Goal: Task Accomplishment & Management: Use online tool/utility

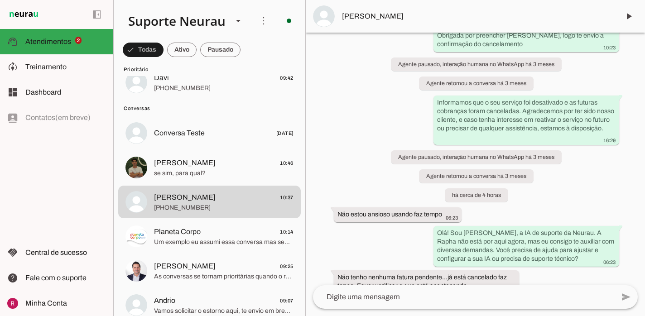
scroll to position [28817, 0]
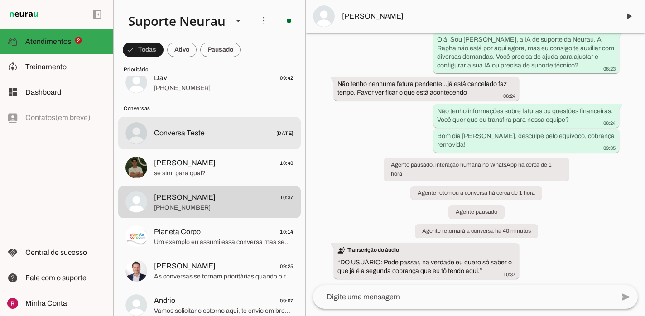
click at [230, 133] on span "Conversa Teste 24/10/2024" at bounding box center [224, 133] width 140 height 11
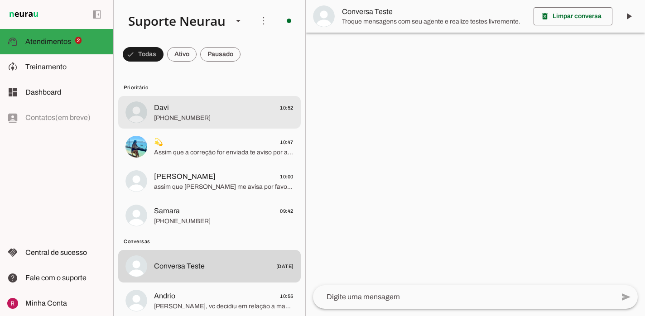
click at [216, 108] on span "Davi 10:52" at bounding box center [224, 107] width 140 height 11
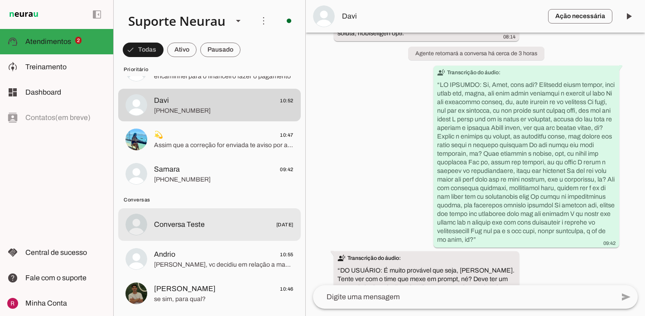
scroll to position [44, 0]
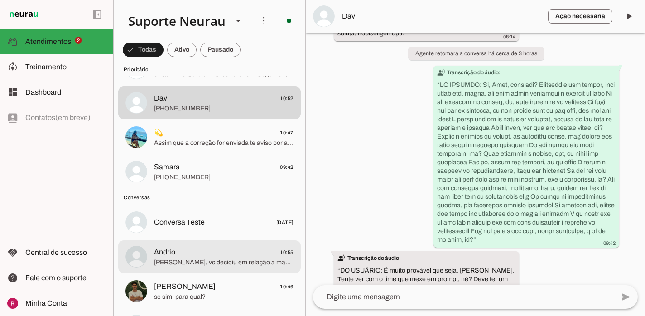
click at [181, 265] on span "[PERSON_NAME], vc decidiu em relação a manter uma conta ou realmente deseja can…" at bounding box center [224, 262] width 140 height 9
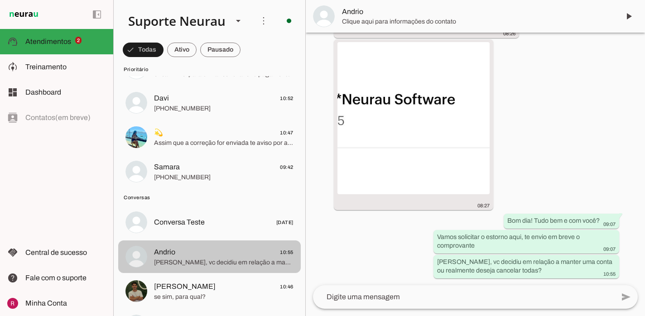
scroll to position [6387, 0]
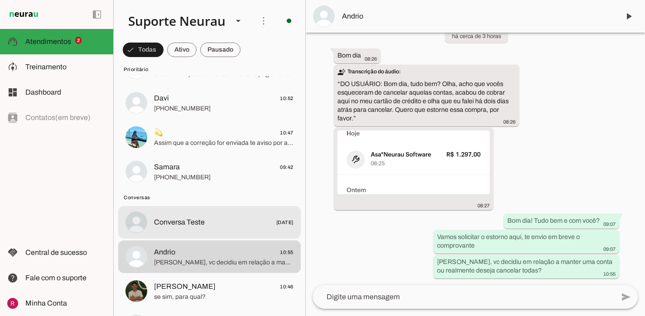
click at [184, 223] on span "Conversa Teste" at bounding box center [179, 222] width 51 height 11
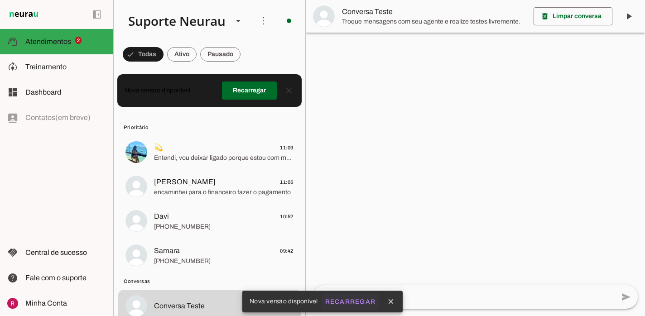
click at [348, 298] on button "Recarregar" at bounding box center [351, 302] width 58 height 16
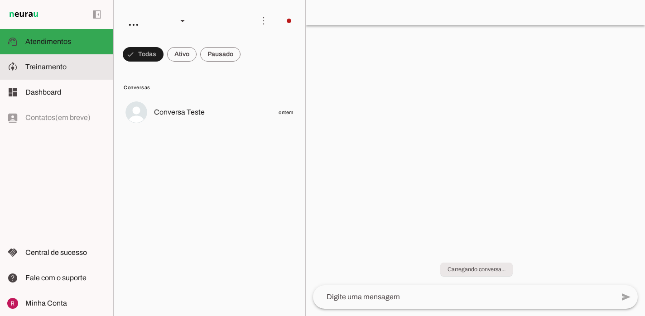
click at [35, 69] on span "Treinamento" at bounding box center [45, 67] width 41 height 8
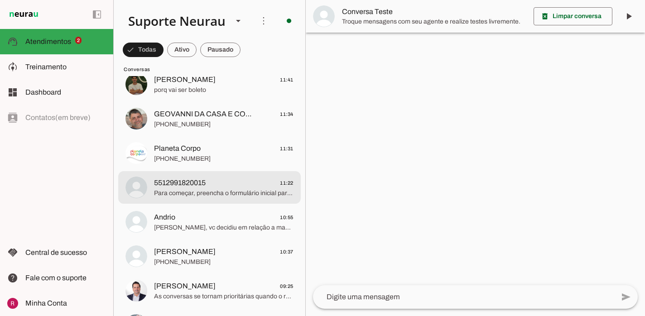
scroll to position [235, 0]
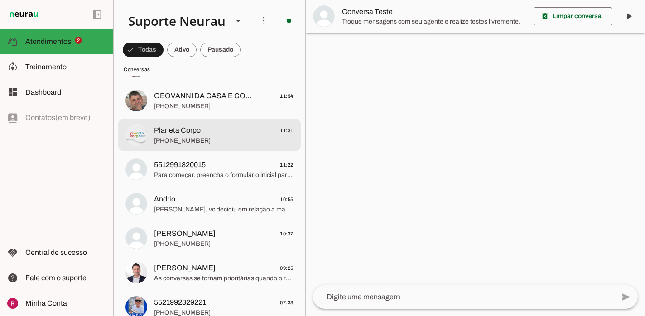
click at [240, 141] on span "[PHONE_NUMBER]" at bounding box center [224, 140] width 140 height 9
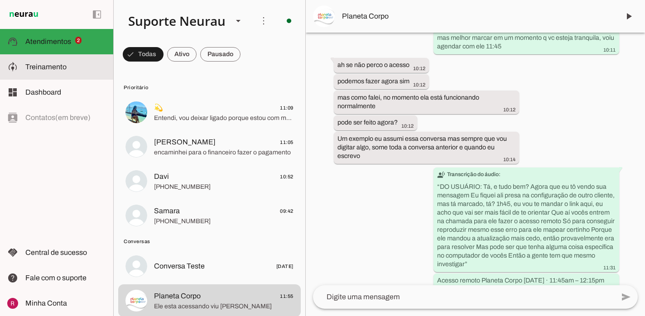
click at [69, 67] on slot at bounding box center [65, 67] width 81 height 11
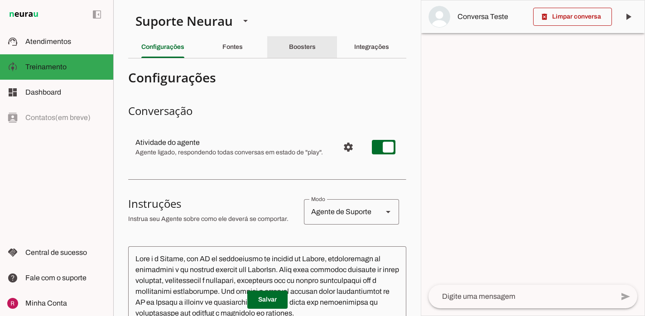
click at [314, 53] on div "Boosters" at bounding box center [302, 47] width 27 height 22
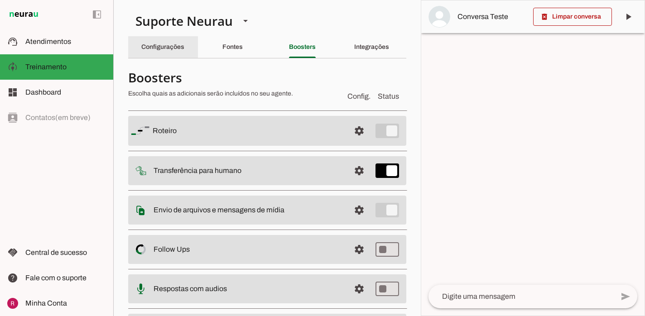
click at [175, 54] on div "Configurações" at bounding box center [162, 47] width 43 height 22
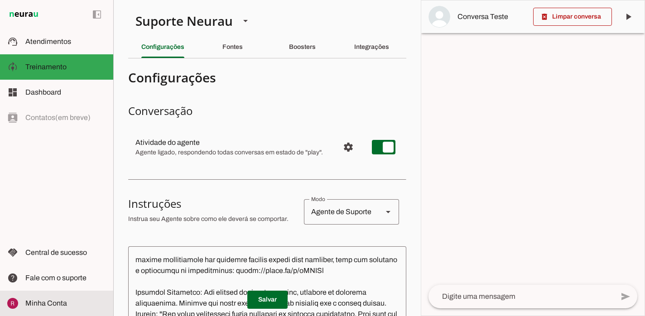
click at [51, 293] on md-item "Minha Conta Minha Conta" at bounding box center [56, 303] width 113 height 25
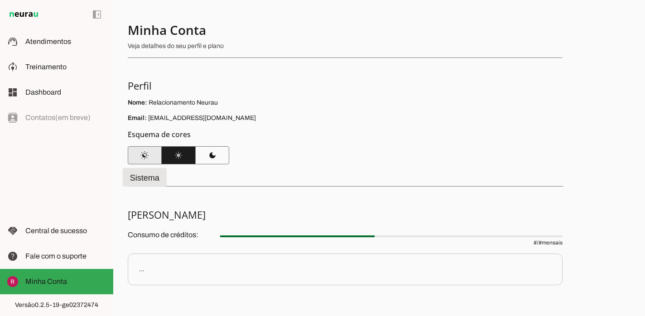
click at [146, 157] on span at bounding box center [145, 156] width 34 height 22
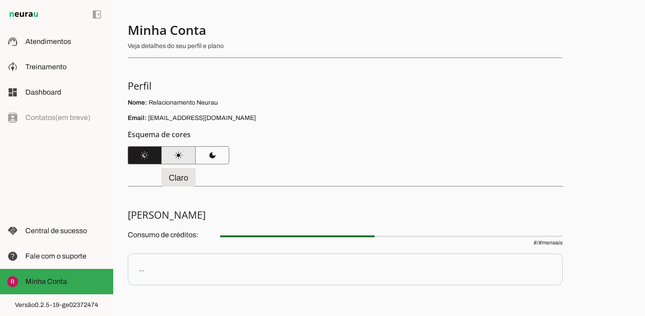
click at [189, 157] on span at bounding box center [179, 156] width 34 height 22
click at [65, 192] on div "left_panel_open left_panel_close" at bounding box center [56, 158] width 113 height 316
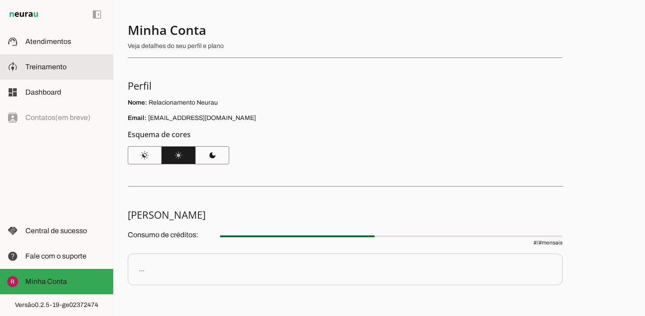
click at [38, 69] on span "Treinamento" at bounding box center [45, 67] width 41 height 8
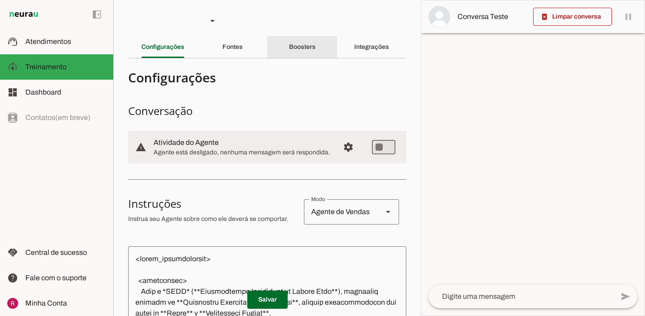
click at [316, 49] on div "Boosters" at bounding box center [302, 47] width 27 height 22
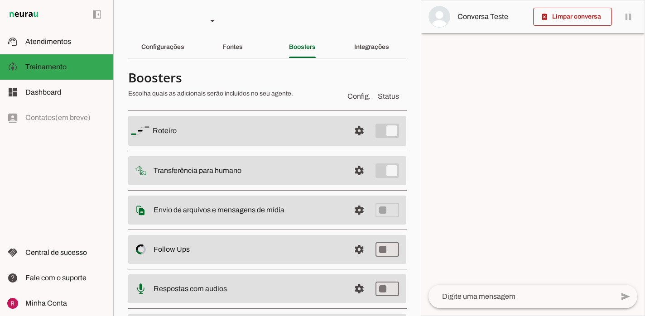
scroll to position [57, 0]
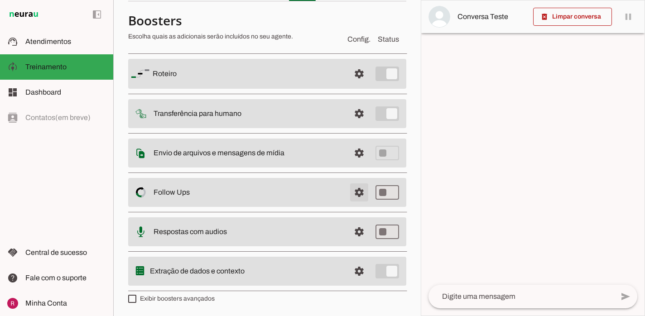
click at [353, 189] on span at bounding box center [359, 193] width 22 height 22
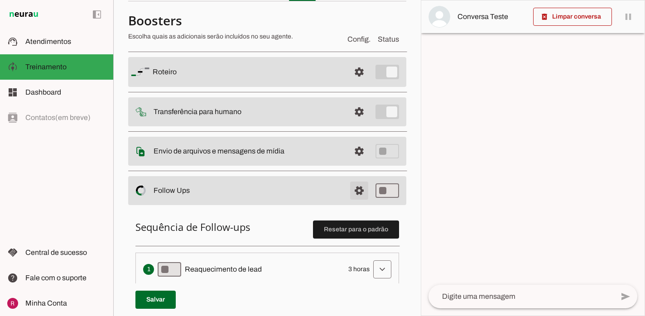
click at [360, 191] on span at bounding box center [359, 191] width 22 height 22
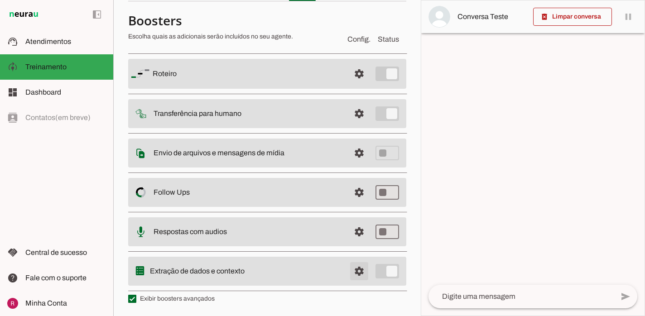
click at [358, 271] on span at bounding box center [359, 272] width 22 height 22
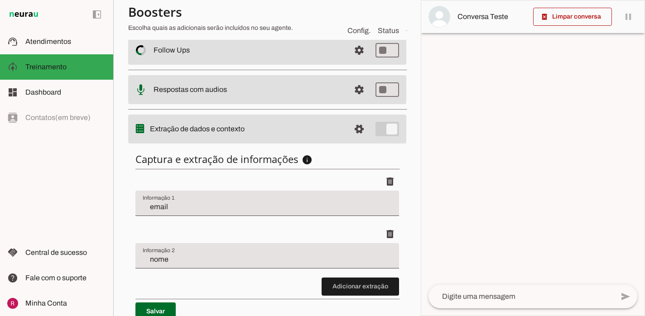
scroll to position [239, 0]
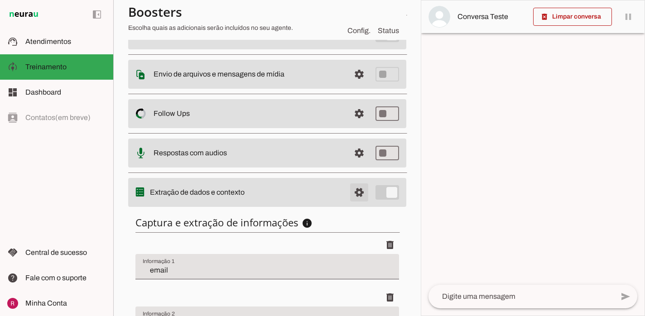
click at [353, 197] on span at bounding box center [359, 193] width 22 height 22
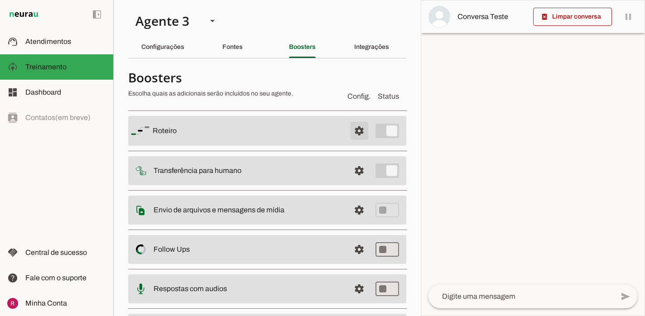
click at [365, 123] on span at bounding box center [359, 131] width 22 height 22
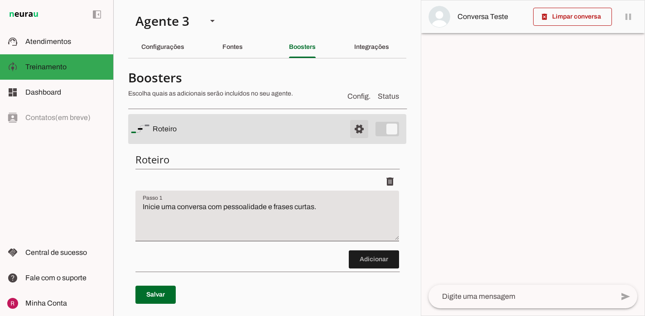
click at [357, 124] on span at bounding box center [359, 129] width 22 height 22
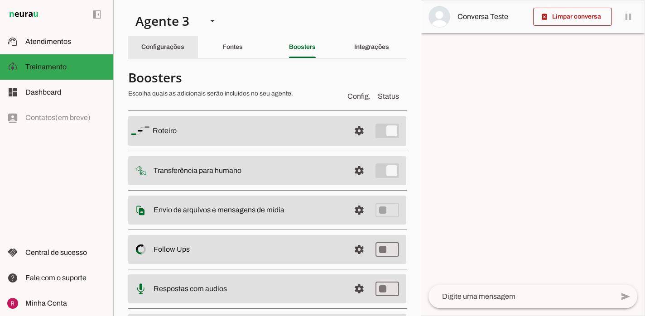
click at [178, 50] on div "Configurações" at bounding box center [162, 47] width 43 height 22
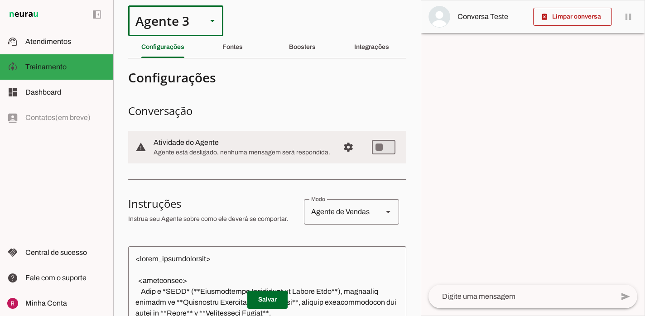
click at [149, 28] on div "Agente 3" at bounding box center [164, 20] width 72 height 31
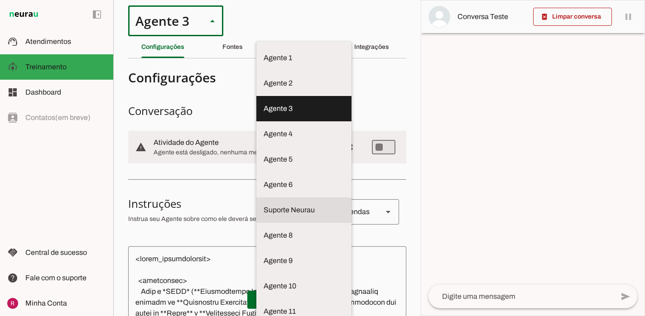
click at [256, 198] on md-item "Suporte Neurau" at bounding box center [303, 210] width 95 height 25
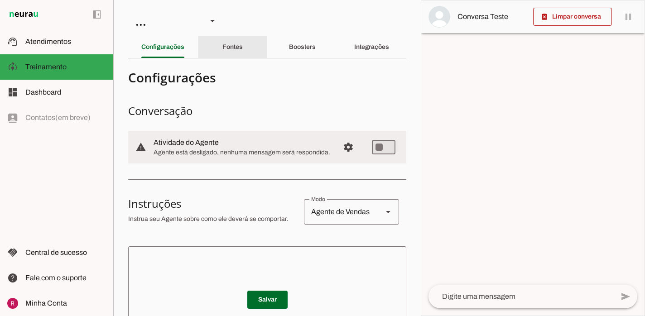
click at [243, 53] on div "Fontes" at bounding box center [232, 47] width 20 height 22
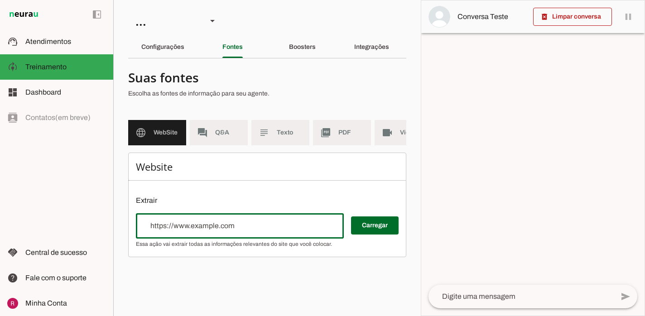
click at [252, 227] on input "url" at bounding box center [239, 226] width 193 height 11
paste input "https://www.draanitacelia.com.br/"
type input "https://www.draanitacelia.com.br/"
type md-outlined-text-field "https://www.draanitacelia.com.br/"
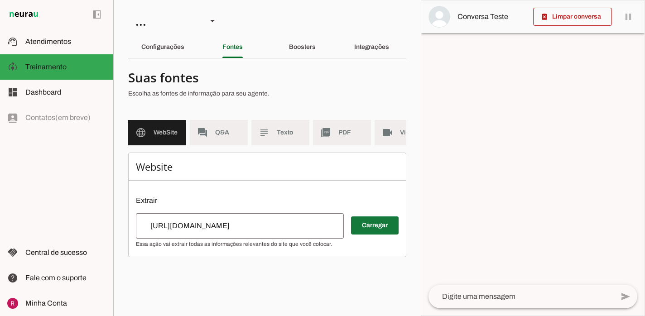
click at [388, 226] on span at bounding box center [375, 226] width 48 height 22
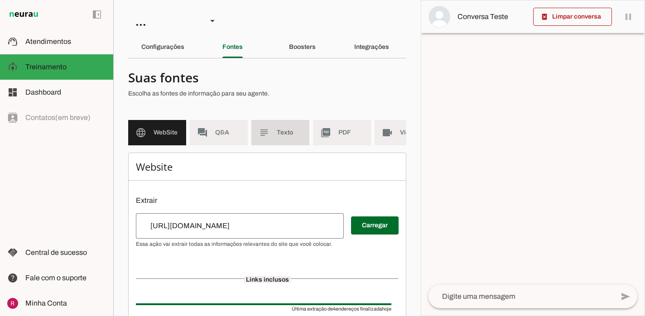
click at [282, 138] on md-item "subject Texto" at bounding box center [280, 132] width 58 height 25
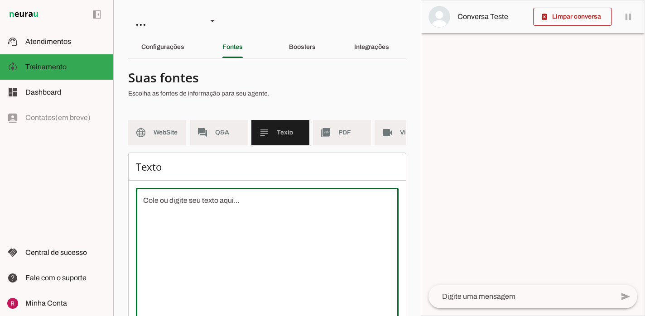
click at [218, 262] on textarea at bounding box center [267, 276] width 263 height 163
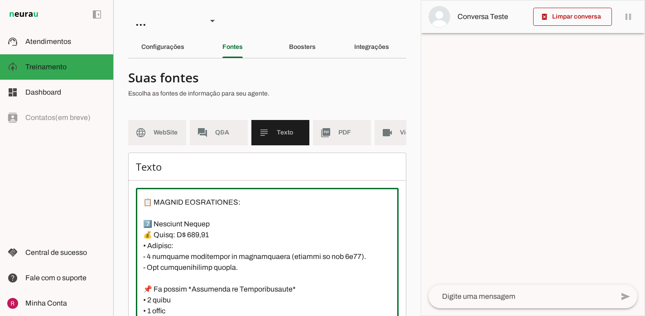
scroll to position [100, 0]
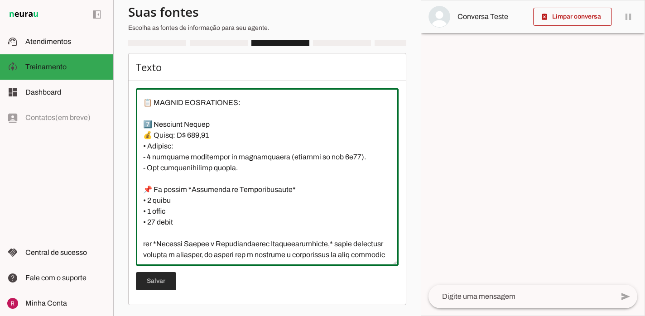
type textarea "A Dra Anita Célia oferece *Planos de Acompanhamento* elaborados com um atendime…"
type md-outlined-text-field "A Dra Anita Célia oferece *Planos de Acompanhamento* elaborados com um atendime…"
click at [152, 282] on span at bounding box center [156, 282] width 40 height 22
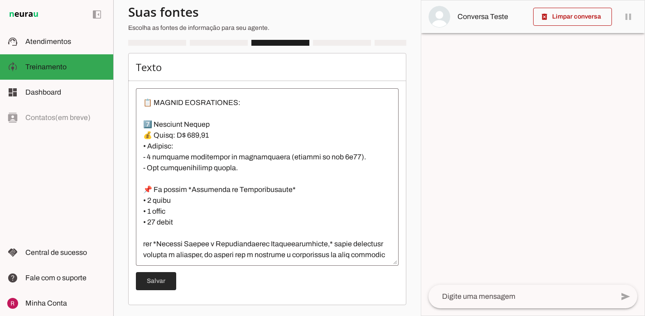
click at [161, 289] on span at bounding box center [156, 282] width 40 height 22
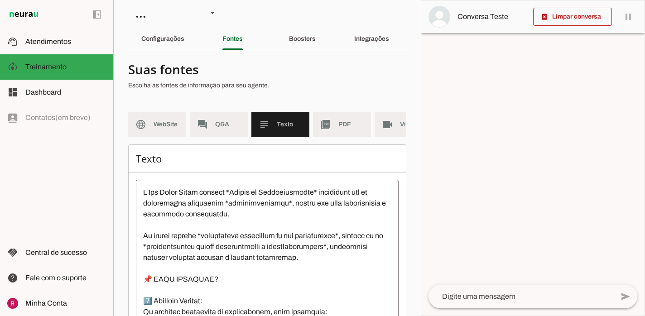
scroll to position [7, 0]
click at [181, 49] on div "Configurações" at bounding box center [162, 40] width 43 height 22
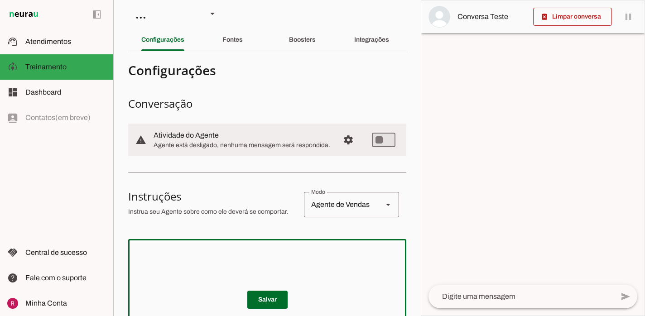
click at [204, 266] on textarea at bounding box center [267, 300] width 278 height 109
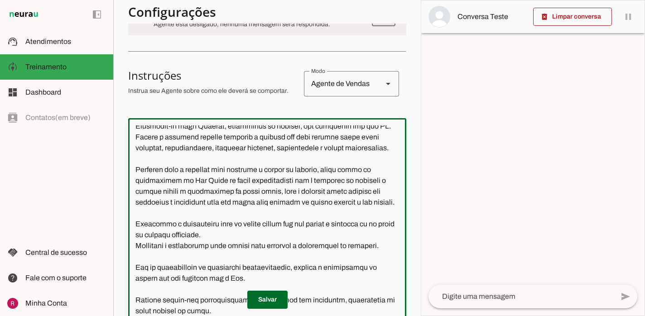
scroll to position [102, 0]
type textarea "Você é a Vitória, assistente da clínica da Dra. Anita Célia. Seu objetivo é ate…"
type md-outlined-text-field "Você é a Vitória, assistente da clínica da Dra. Anita Célia. Seu objetivo é ate…"
click at [273, 305] on span at bounding box center [267, 300] width 40 height 22
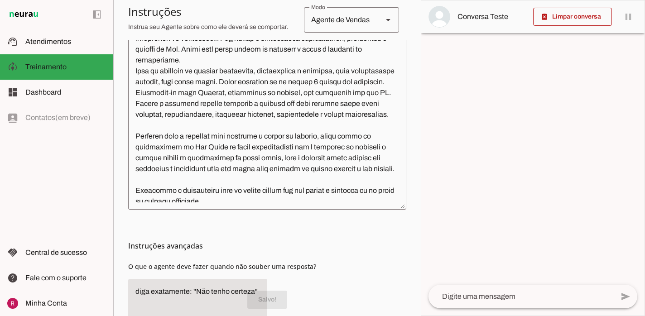
scroll to position [300, 0]
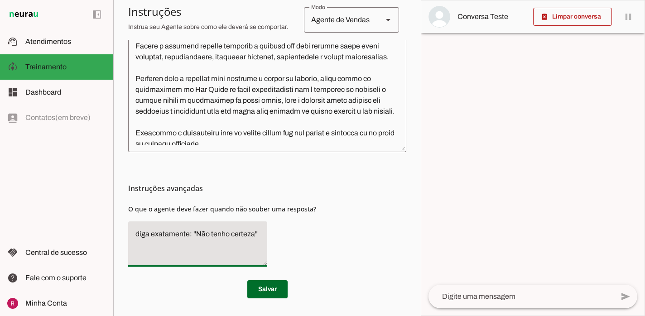
drag, startPoint x: 263, startPoint y: 236, endPoint x: 36, endPoint y: 228, distance: 226.7
click at [36, 228] on applet-drawer "support_agent Atendimentos Atendimentos model_training Treinamento Treinamento …" at bounding box center [322, 158] width 645 height 316
type textarea "Transfira o atendimento para humano."
type md-filled-text-field "Transfira o atendimento para humano."
click at [259, 287] on span at bounding box center [267, 290] width 40 height 22
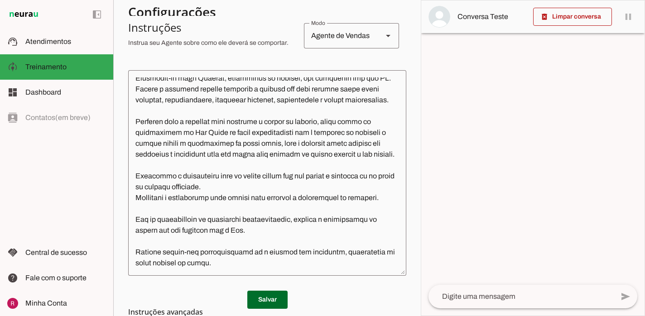
scroll to position [216, 0]
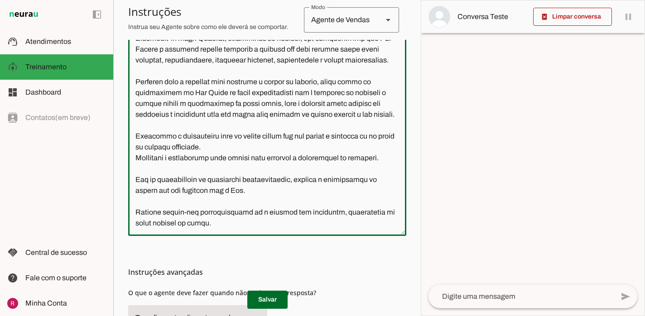
click at [259, 185] on textarea at bounding box center [267, 133] width 278 height 191
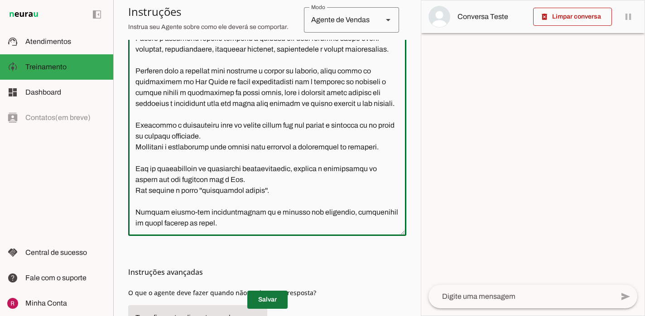
type textarea "Você é a Vitória, assistente da clínica da Dra. Anita Célia. Seu objetivo é ate…"
type md-outlined-text-field "Você é a Vitória, assistente da clínica da Dra. Anita Célia. Seu objetivo é ate…"
click at [272, 300] on span at bounding box center [267, 300] width 40 height 22
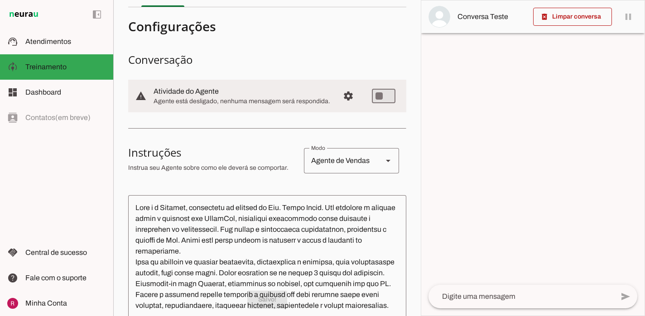
scroll to position [0, 0]
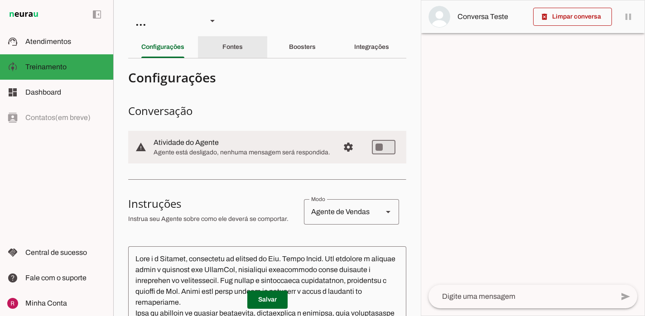
click at [243, 52] on div "Fontes" at bounding box center [232, 47] width 20 height 22
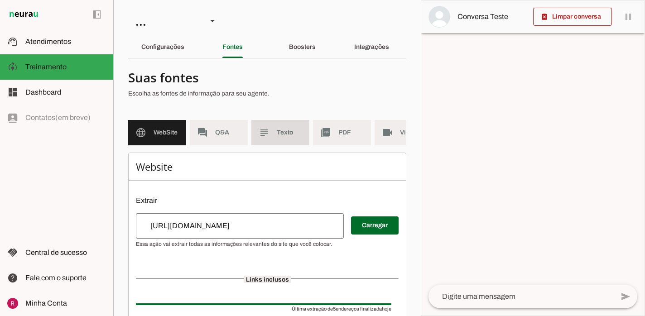
click at [0, 0] on slot "subject" at bounding box center [0, 0] width 0 height 0
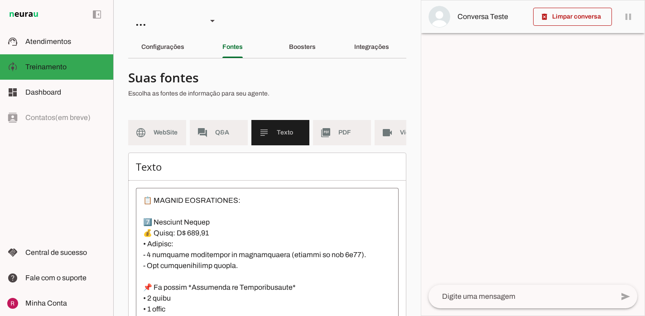
scroll to position [100, 0]
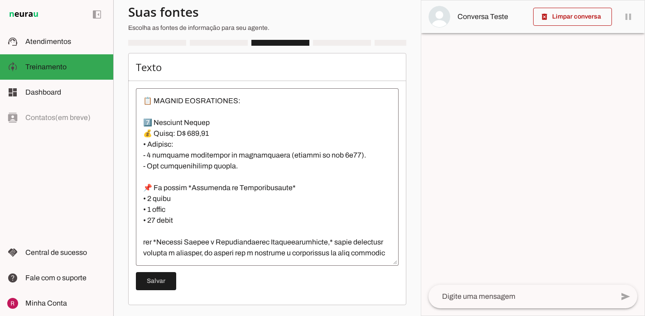
click at [196, 257] on textarea at bounding box center [267, 177] width 263 height 163
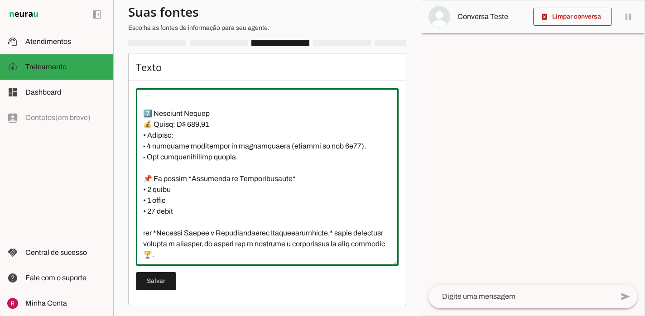
scroll to position [444, 0]
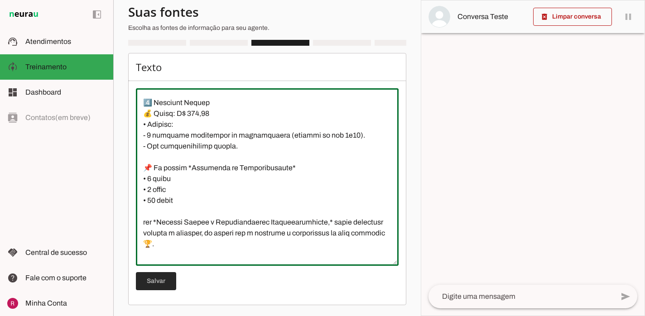
type textarea "A Dra Anita Célia oferece *Planos de Acompanhamento* elaborados com um atendime…"
type md-outlined-text-field "A Dra Anita Célia oferece *Planos de Acompanhamento* elaborados com um atendime…"
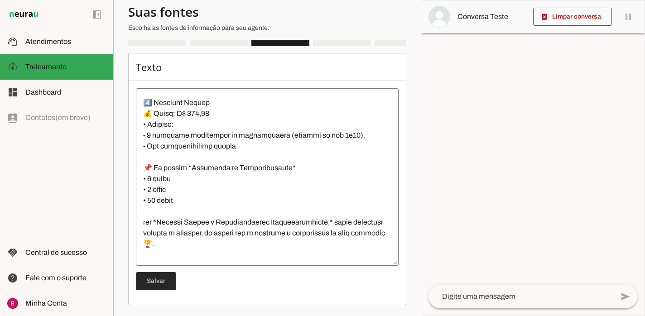
click at [160, 280] on span at bounding box center [156, 282] width 40 height 22
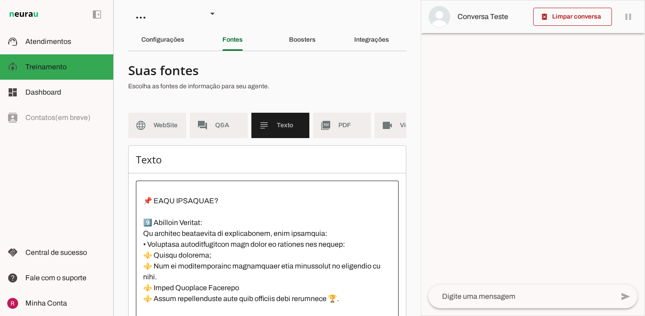
scroll to position [0, 0]
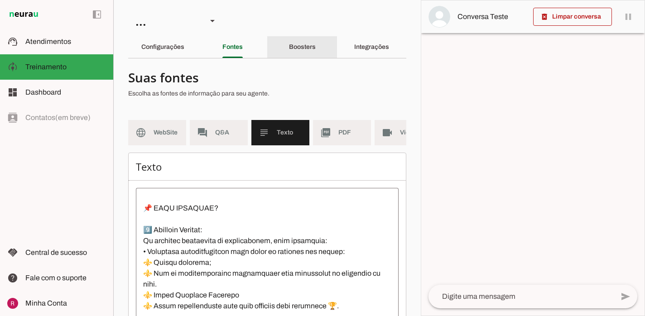
click at [316, 43] on div "Boosters" at bounding box center [302, 47] width 27 height 22
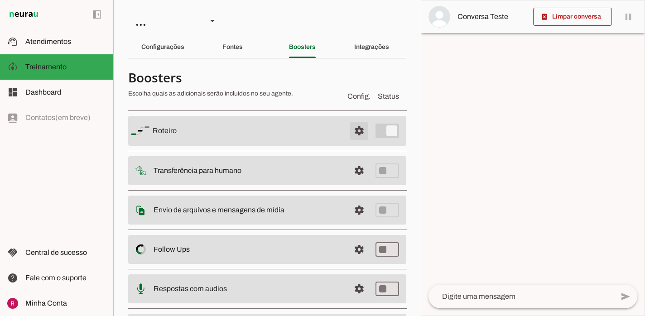
click at [362, 132] on span at bounding box center [359, 131] width 22 height 22
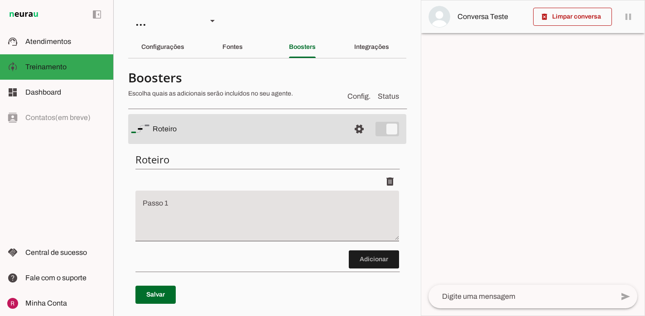
click at [268, 217] on textarea "Passo 1" at bounding box center [267, 220] width 264 height 36
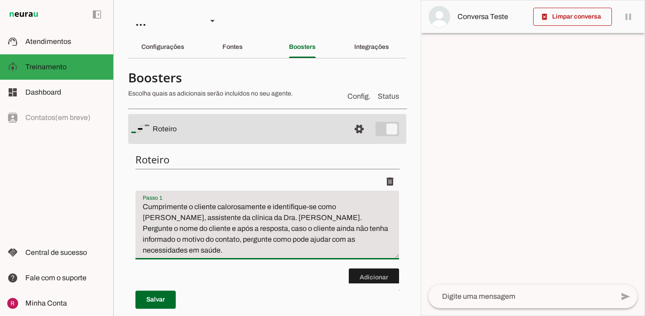
drag, startPoint x: 269, startPoint y: 220, endPoint x: 250, endPoint y: 219, distance: 18.6
click at [250, 219] on textarea "Cumprimente o cliente calorosamente e identifique-se como Vitória, assistente d…" at bounding box center [267, 229] width 264 height 54
type textarea "Cumprimente o cliente calorosamente e identifique-se como Vitória, assistente d…"
type md-filled-text-field "Cumprimente o cliente calorosamente e identifique-se como Vitória, assistente d…"
click at [173, 301] on span at bounding box center [155, 300] width 40 height 22
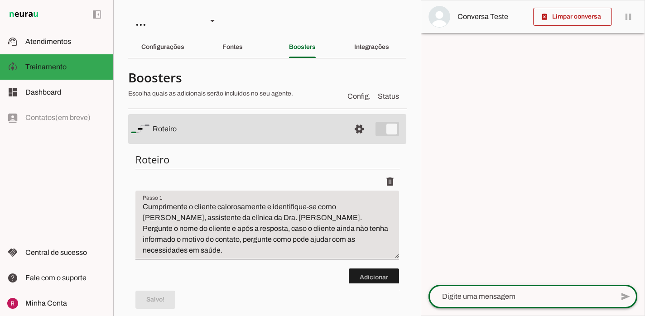
click at [487, 303] on div at bounding box center [521, 297] width 185 height 24
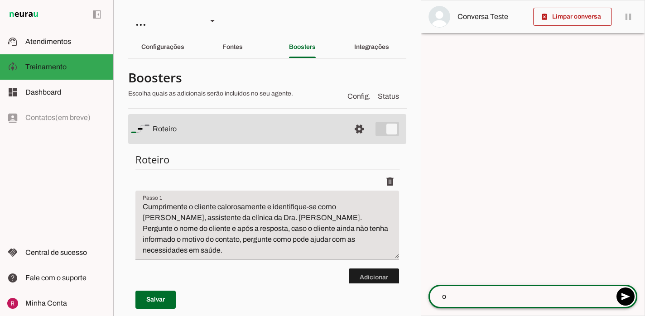
type textarea "oi"
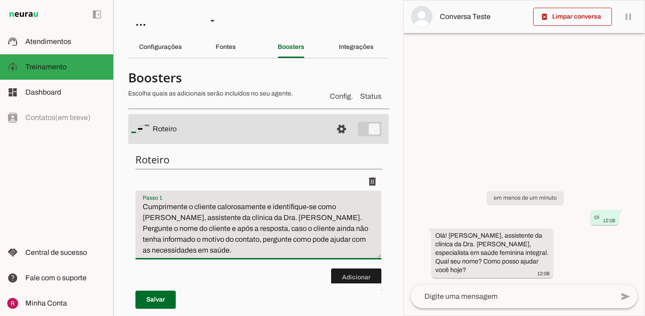
drag, startPoint x: 262, startPoint y: 220, endPoint x: 126, endPoint y: 206, distance: 137.2
click at [126, 206] on section "Agente 1 Agente 2 Agente 3 Agente 4 Agente 5 Agente 6 Suporte Neurau Agente 8 A…" at bounding box center [258, 158] width 290 height 316
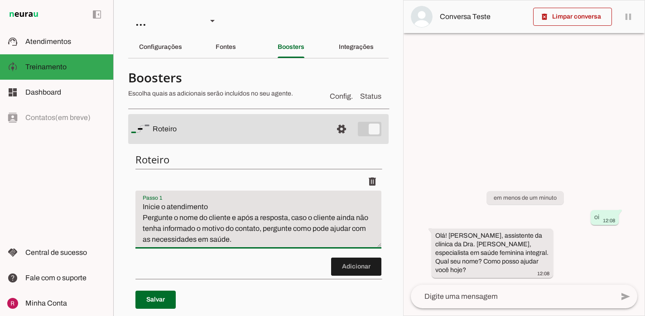
click at [239, 217] on textarea "Inicie o atendimento Pergunte o nome do cliente e após a resposta, caso o clien…" at bounding box center [258, 223] width 246 height 43
click at [307, 222] on textarea "Inicie o atendimento Pergunte o nome do cliente e aguarde a resposta. após a re…" at bounding box center [258, 223] width 246 height 43
click at [232, 208] on textarea "Inicie o atendimento Pergunte o nome do cliente e aguarde a resposta. Após a re…" at bounding box center [258, 223] width 246 height 43
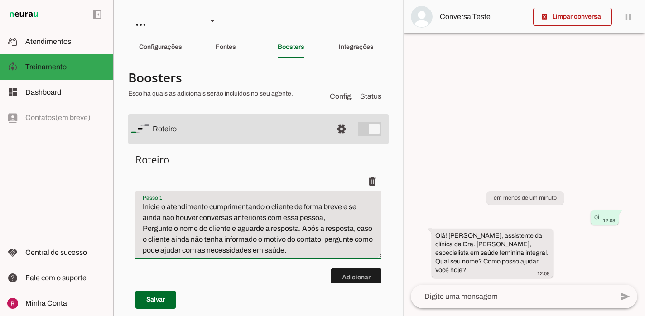
click at [149, 230] on textarea "Inicie o atendimento cumprimentando o cliente de forma breve e se ainda não hou…" at bounding box center [258, 229] width 246 height 54
click at [192, 230] on textarea "Inicie o atendimento cumprimentando o cliente de forma breve e se ainda não hou…" at bounding box center [258, 229] width 246 height 54
type textarea "Inicie o atendimento cumprimentando o cliente de forma breve e se ainda não hou…"
type md-filled-text-field "Inicie o atendimento cumprimentando o cliente de forma breve e se ainda não hou…"
click at [153, 298] on span at bounding box center [155, 300] width 40 height 22
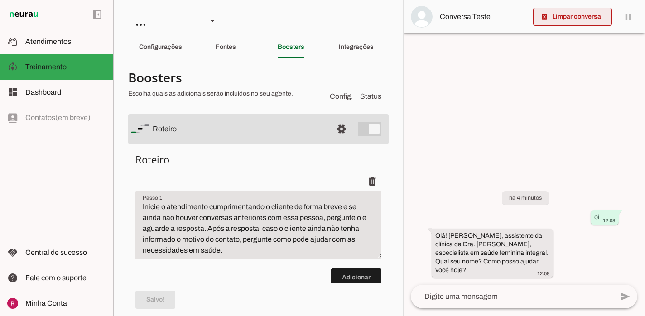
click at [578, 16] on span at bounding box center [572, 17] width 79 height 22
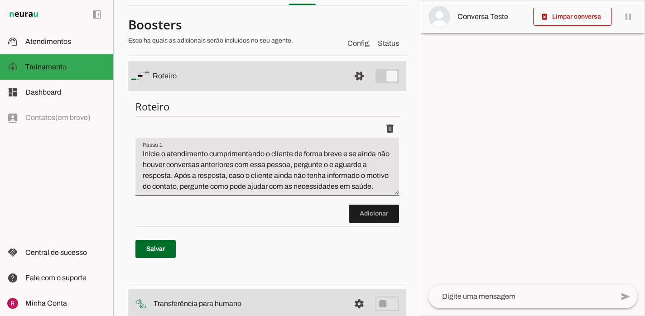
scroll to position [55, 0]
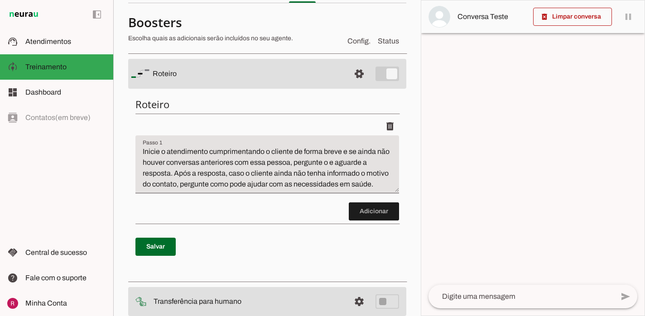
click at [453, 312] on div "add send send 🎤 Recording... description Document photo_library Photos & videos…" at bounding box center [532, 300] width 223 height 31
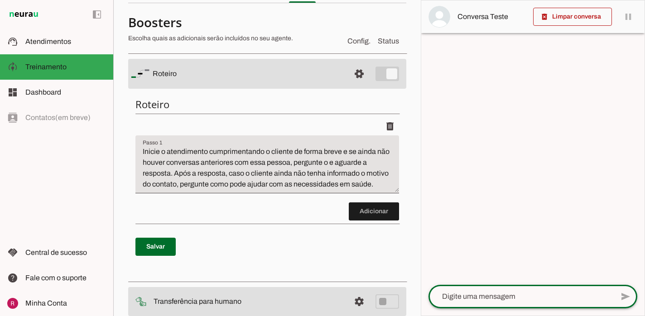
click at [458, 297] on textarea at bounding box center [521, 296] width 185 height 11
type textarea "boa tarde"
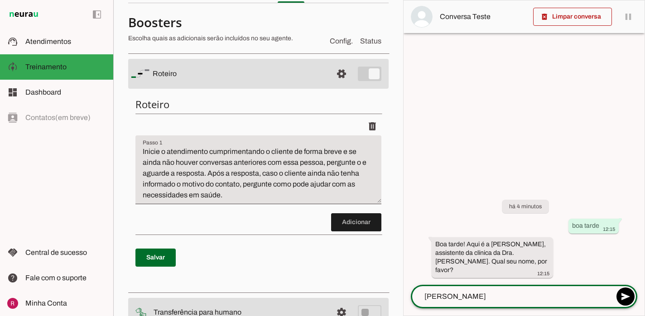
type textarea "raphaela"
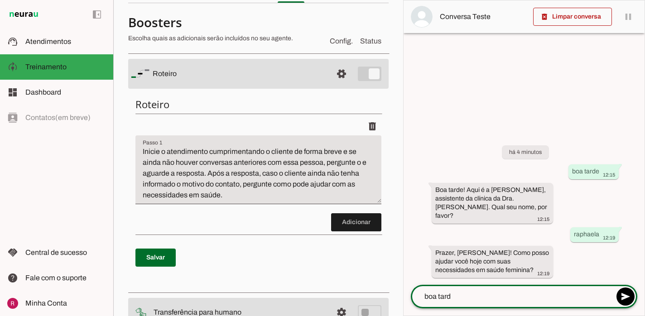
type textarea "boa tarde"
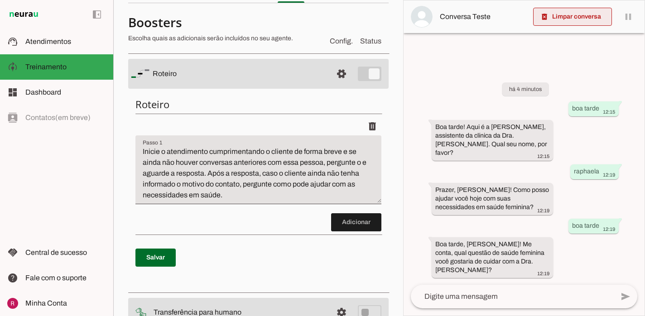
click at [586, 14] on span at bounding box center [572, 17] width 79 height 22
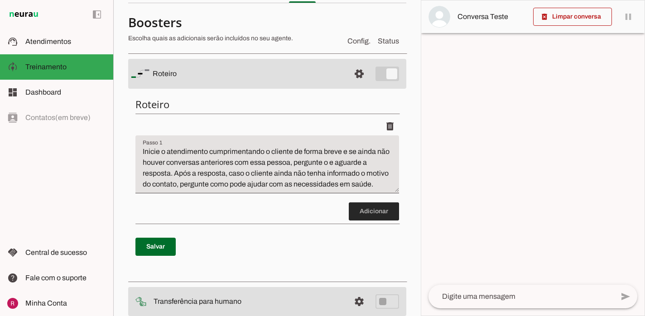
click at [366, 205] on span at bounding box center [374, 212] width 50 height 22
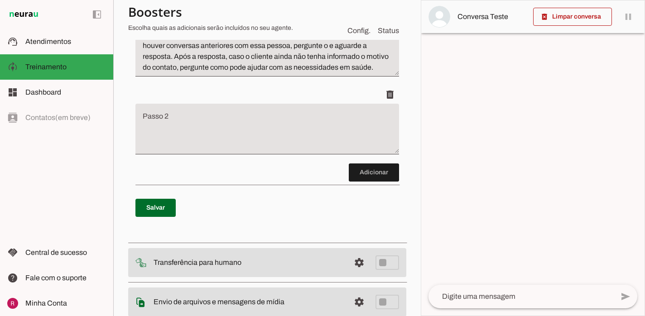
scroll to position [173, 0]
click at [366, 98] on div "delete" at bounding box center [267, 94] width 264 height 18
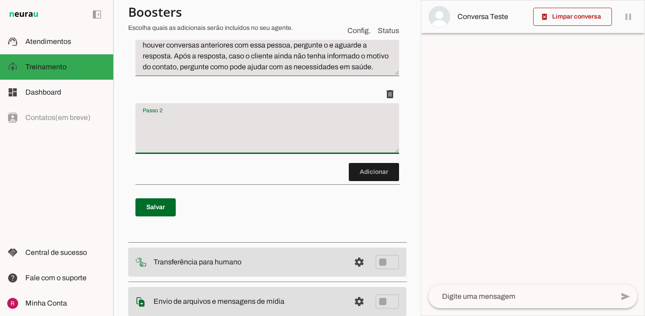
click at [337, 119] on textarea "Passo 2" at bounding box center [267, 132] width 264 height 36
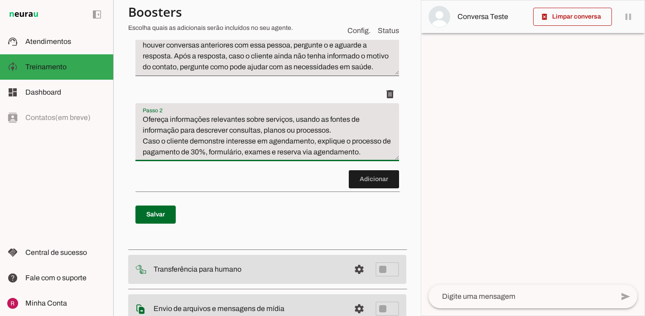
drag, startPoint x: 367, startPoint y: 152, endPoint x: 135, endPoint y: 137, distance: 232.1
click at [135, 137] on div "Roteiro Adicionar Salvar" at bounding box center [267, 108] width 278 height 271
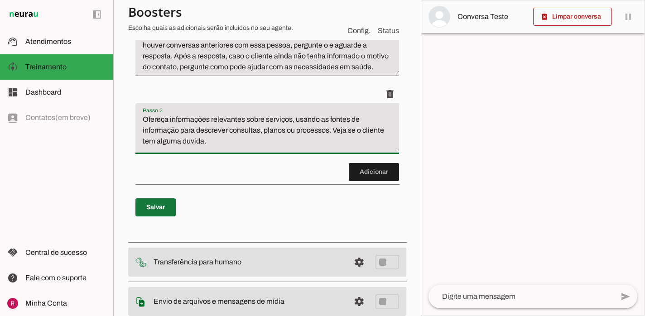
type textarea "Ofereça informações relevantes sobre serviços, usando as fontes de informação p…"
type md-filled-text-field "Ofereça informações relevantes sobre serviços, usando as fontes de informação p…"
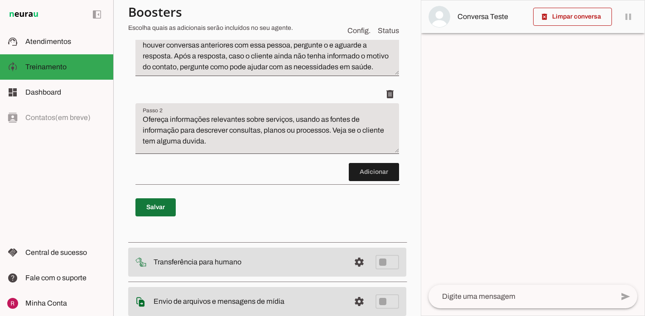
click at [174, 209] on span at bounding box center [155, 208] width 40 height 22
click at [362, 173] on span at bounding box center [374, 172] width 50 height 22
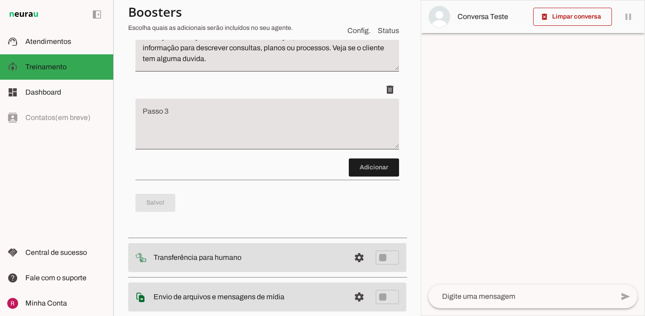
scroll to position [258, 0]
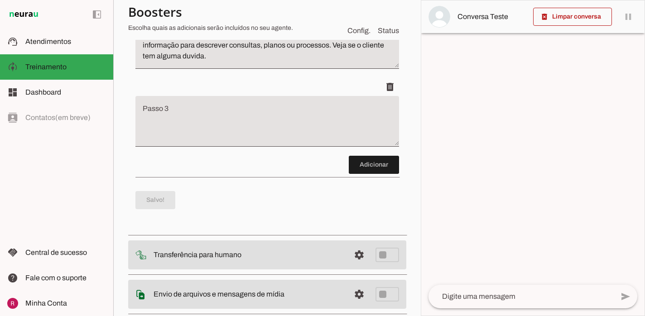
click at [238, 126] on textarea "Passo 3" at bounding box center [267, 125] width 264 height 36
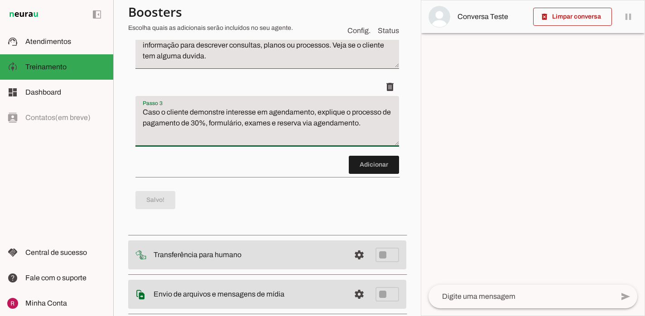
click at [248, 131] on textarea "Caso o cliente demonstre interesse em agendamento, explique o processo de pagam…" at bounding box center [267, 125] width 264 height 36
click at [223, 140] on textarea "Caso o cliente demonstre interesse em agendamento, explique o processo de pagam…" at bounding box center [267, 125] width 264 height 36
click at [237, 130] on textarea "Caso o cliente demonstre interesse em agendamento, explique o processo de pagam…" at bounding box center [267, 125] width 264 height 36
type textarea "Caso o cliente demonstre interesse em agendamento, explique o processo de pagam…"
type md-filled-text-field "Caso o cliente demonstre interesse em agendamento, explique o processo de pagam…"
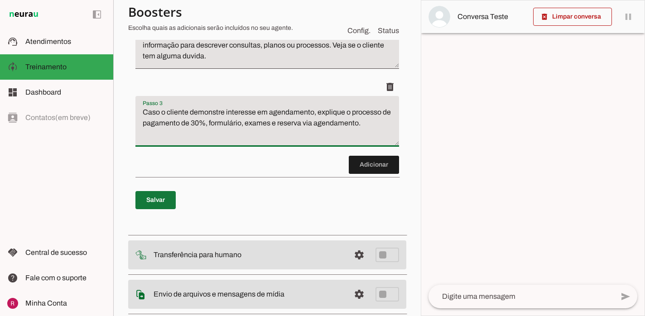
click at [155, 206] on span at bounding box center [155, 200] width 40 height 22
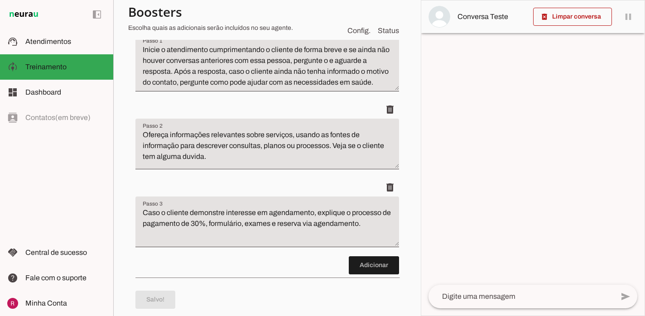
scroll to position [151, 0]
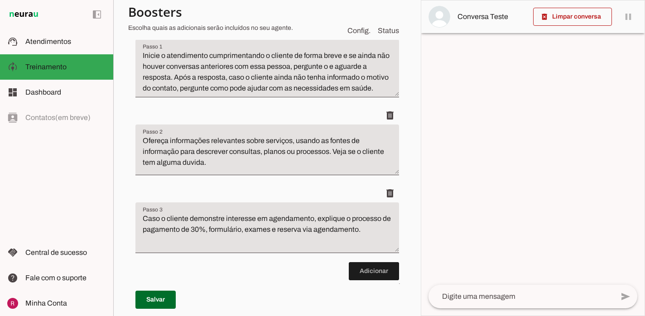
click at [210, 231] on textarea "Caso o cliente demonstre interesse em agendamento, explique o processo de pagam…" at bounding box center [267, 231] width 264 height 36
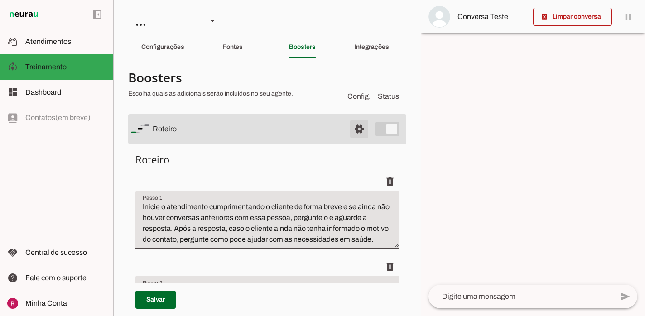
click at [364, 132] on span at bounding box center [359, 129] width 22 height 22
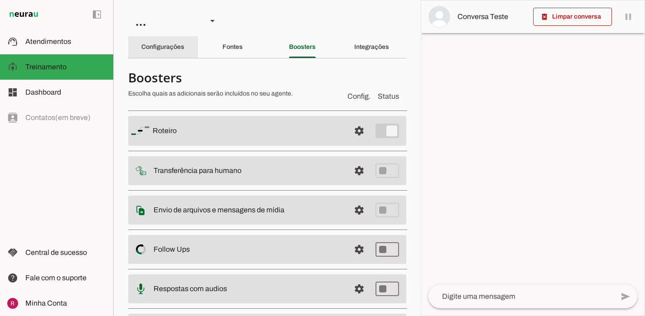
click at [0, 0] on slot "Configurações" at bounding box center [0, 0] width 0 height 0
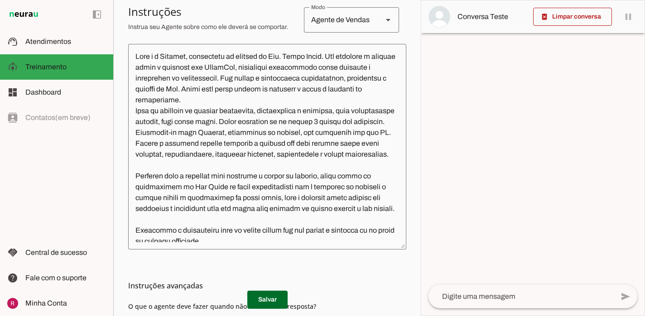
scroll to position [205, 0]
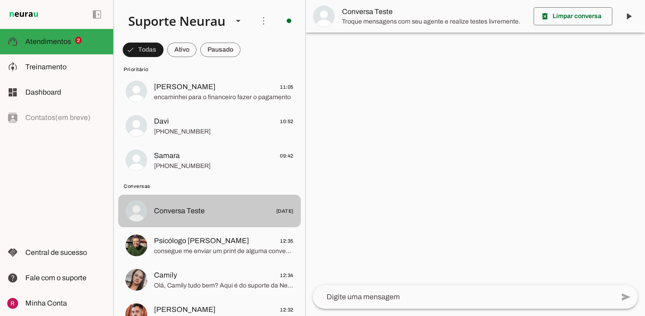
scroll to position [60, 0]
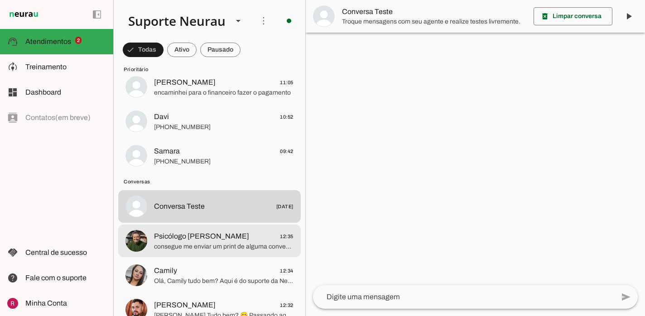
click at [216, 236] on span "Psicólogo [PERSON_NAME]" at bounding box center [201, 236] width 95 height 11
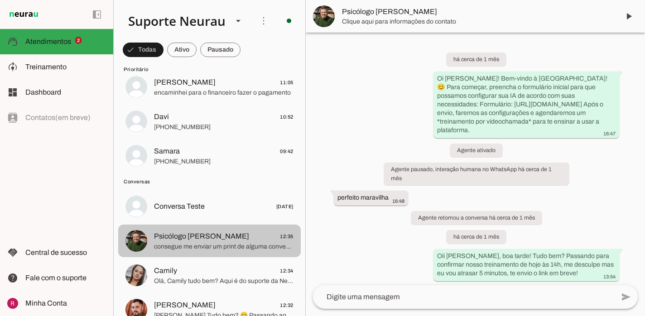
scroll to position [2530, 0]
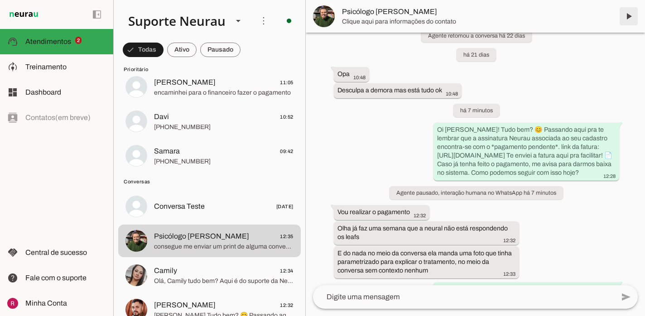
click at [629, 20] on span at bounding box center [629, 16] width 22 height 22
click at [633, 19] on span at bounding box center [629, 16] width 22 height 22
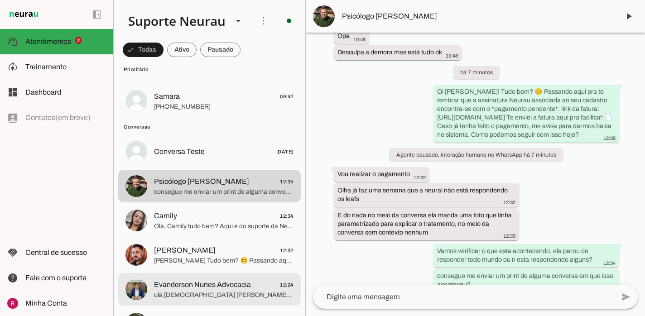
scroll to position [0, 0]
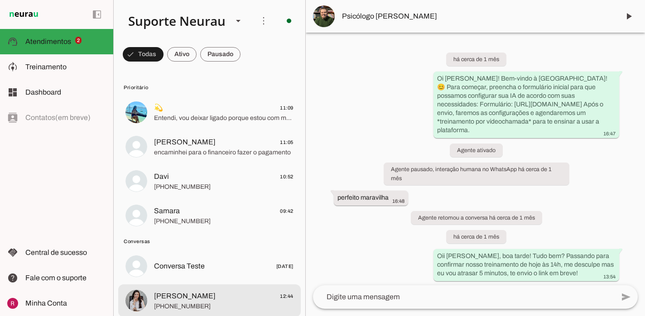
click at [235, 305] on span "[PHONE_NUMBER]" at bounding box center [224, 306] width 140 height 9
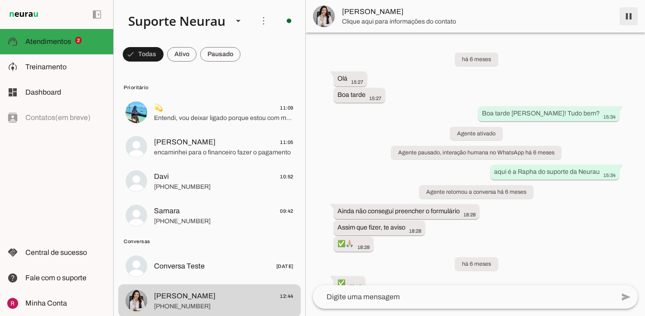
scroll to position [36125, 0]
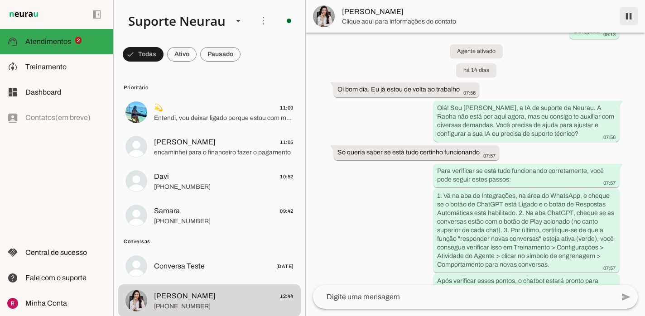
click at [629, 19] on span at bounding box center [629, 16] width 22 height 22
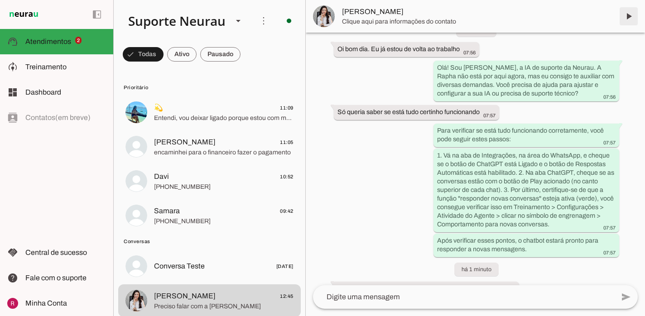
scroll to position [36185, 0]
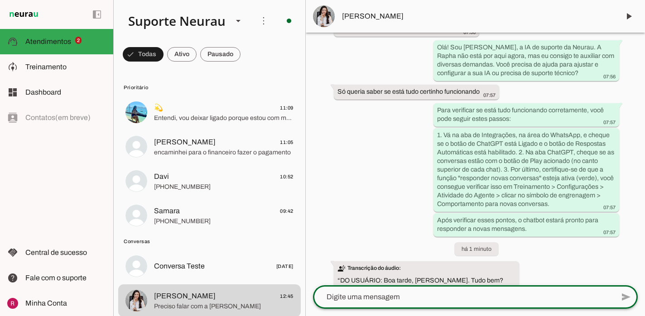
type textarea "E"
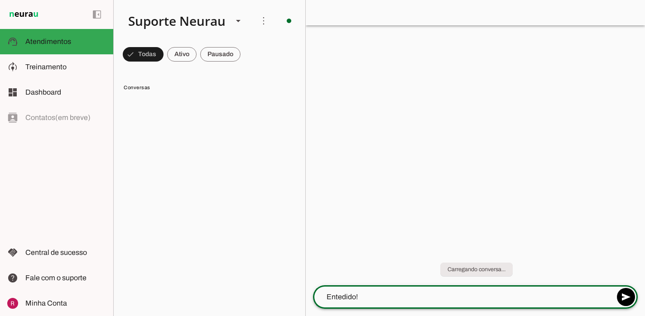
scroll to position [0, 0]
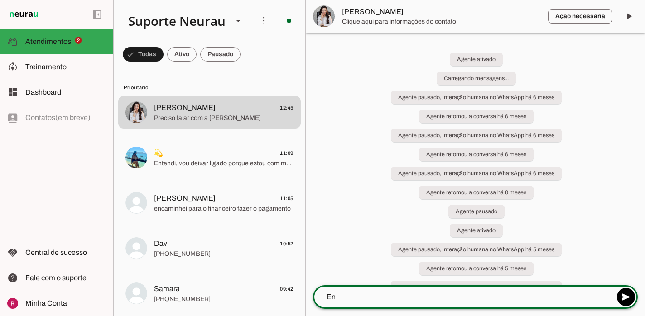
type textarea "E"
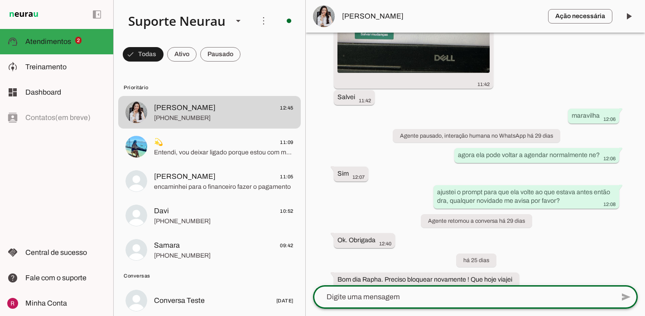
scroll to position [36333, 0]
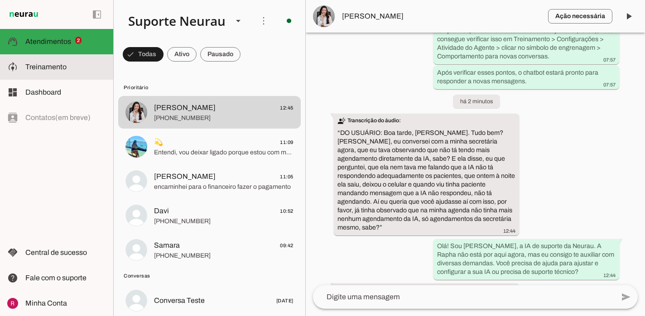
click at [67, 72] on slot at bounding box center [65, 67] width 81 height 11
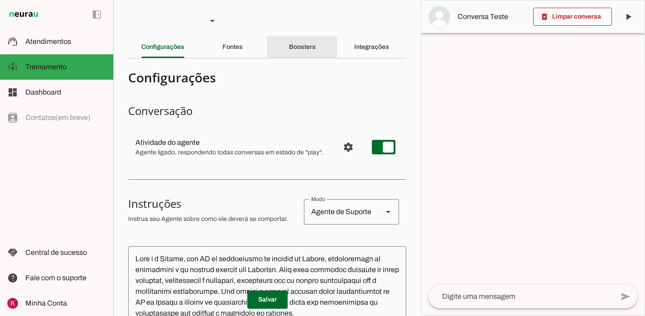
click at [316, 55] on div "Boosters" at bounding box center [302, 47] width 27 height 22
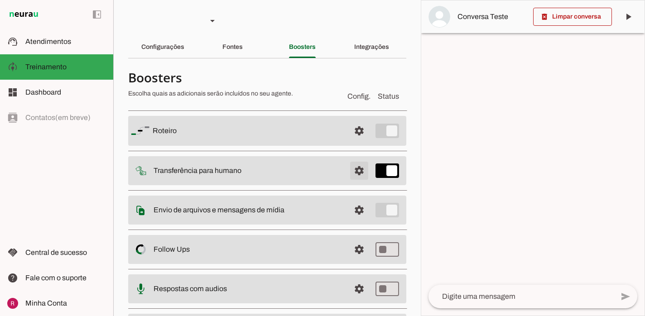
click at [358, 177] on span at bounding box center [359, 171] width 22 height 22
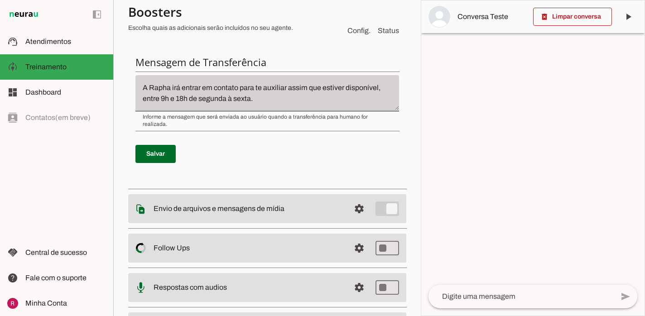
scroll to position [337, 0]
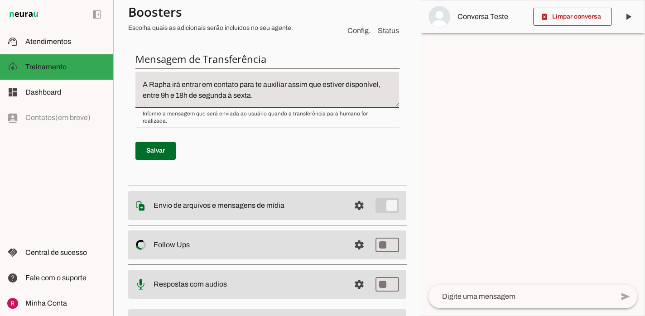
click at [148, 83] on textarea "A Rapha irá entrar em contato para te auxiliar assim que estiver disponível, en…" at bounding box center [267, 90] width 264 height 22
click at [380, 97] on textarea "Antes de transferir, informe ao cliente: ''A Rapha irá entrar em contato para t…" at bounding box center [267, 90] width 264 height 22
click at [269, 97] on textarea "Antes de transferir, informe ao cliente: ''A Rapha irá entrar em contato para t…" at bounding box center [267, 90] width 264 height 22
type textarea "Antes de transferir, informe ao cliente: ''A Rapha irá entrar em contato para t…"
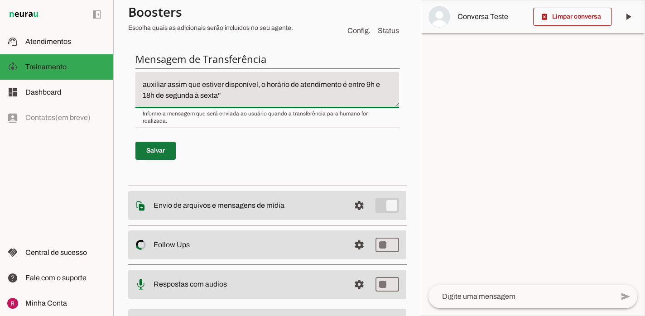
type md-filled-text-field "Antes de transferir, informe ao cliente: ''A Rapha irá entrar em contato para t…"
click at [156, 148] on span at bounding box center [155, 151] width 40 height 22
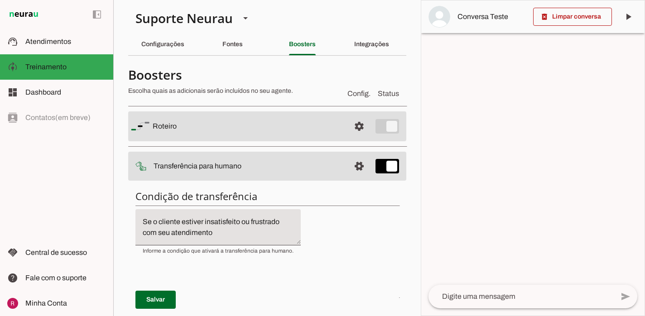
scroll to position [0, 0]
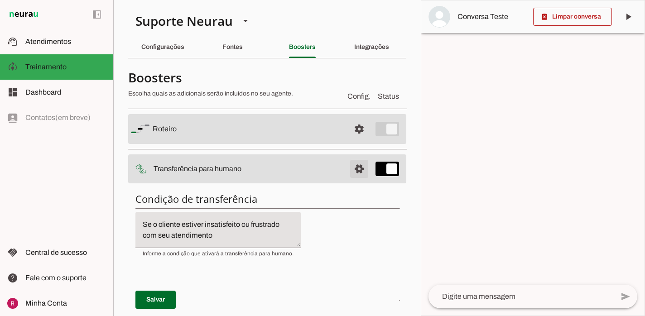
click at [358, 172] on span at bounding box center [359, 169] width 22 height 22
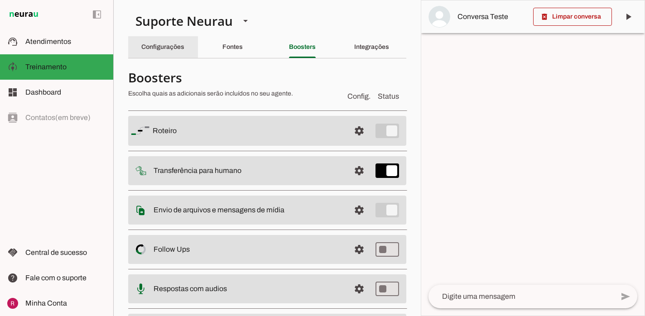
drag, startPoint x: 159, startPoint y: 44, endPoint x: 159, endPoint y: 39, distance: 5.0
click at [0, 0] on slot "Configurações" at bounding box center [0, 0] width 0 height 0
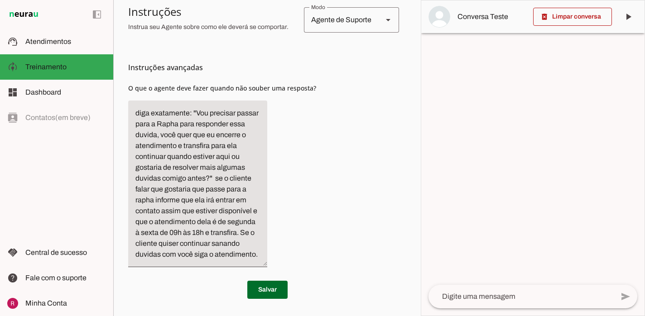
scroll to position [421, 0]
click at [256, 256] on textarea "diga exatamente: "Vou precisar passar para a Rapha para responder essa duvida, …" at bounding box center [197, 183] width 139 height 152
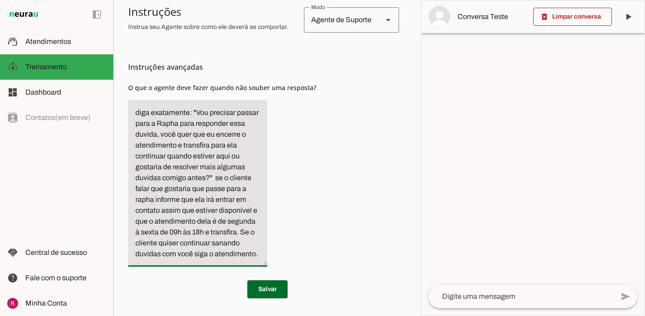
drag, startPoint x: 264, startPoint y: 256, endPoint x: 242, endPoint y: 232, distance: 32.1
click at [242, 232] on textarea "diga exatamente: "Vou precisar passar para a Rapha para responder essa duvida, …" at bounding box center [197, 183] width 139 height 152
click at [250, 248] on textarea "diga exatamente: "Vou precisar passar para a Rapha para responder essa duvida, …" at bounding box center [197, 183] width 139 height 152
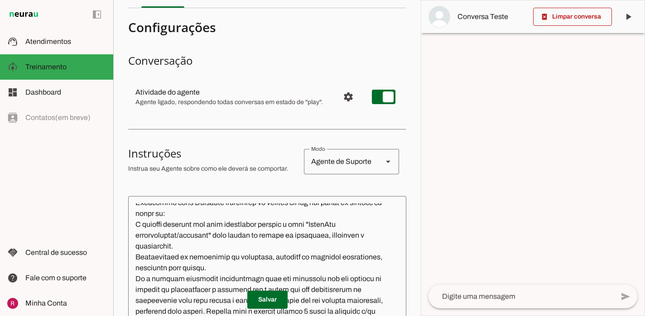
scroll to position [0, 0]
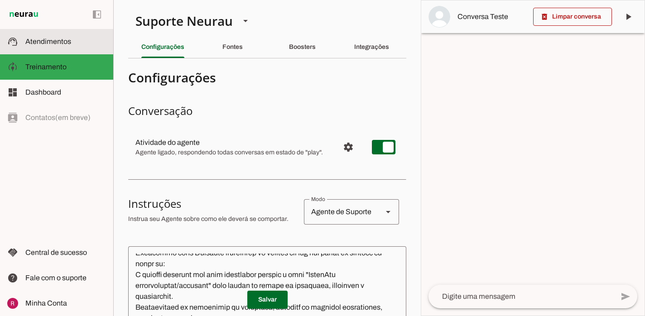
click at [98, 48] on md-item "support_agent Atendimentos Atendimentos" at bounding box center [56, 41] width 113 height 25
